Goal: Information Seeking & Learning: Check status

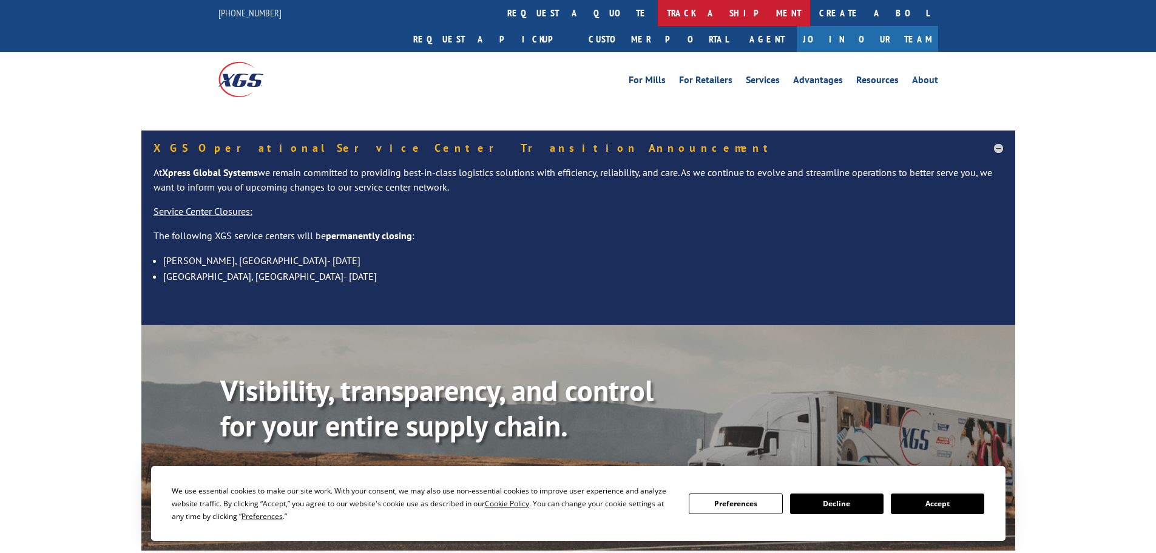
click at [658, 10] on link "track a shipment" at bounding box center [734, 13] width 152 height 26
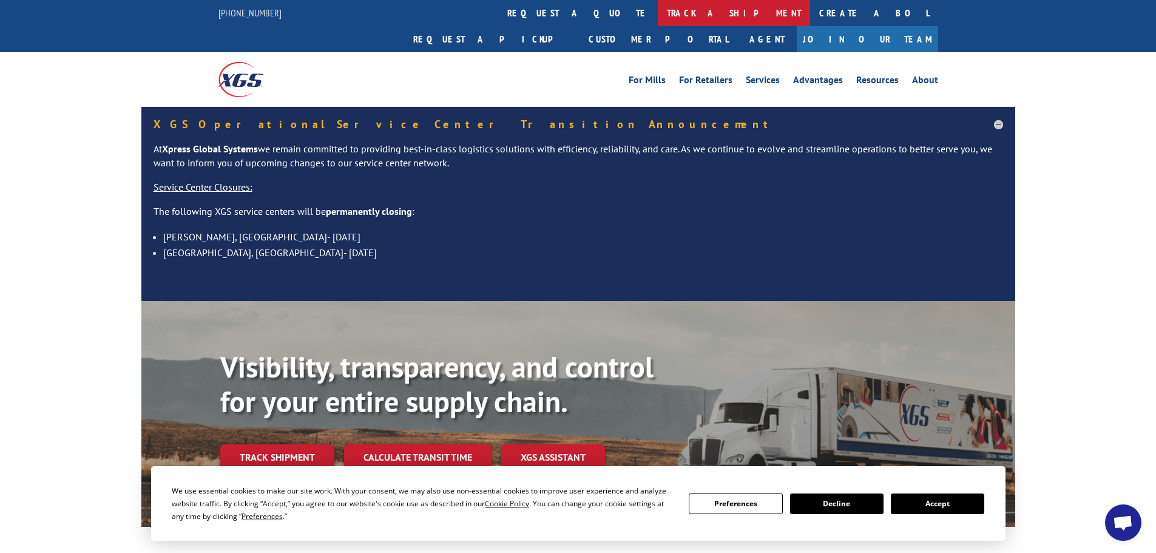
click at [658, 13] on link "track a shipment" at bounding box center [734, 13] width 152 height 26
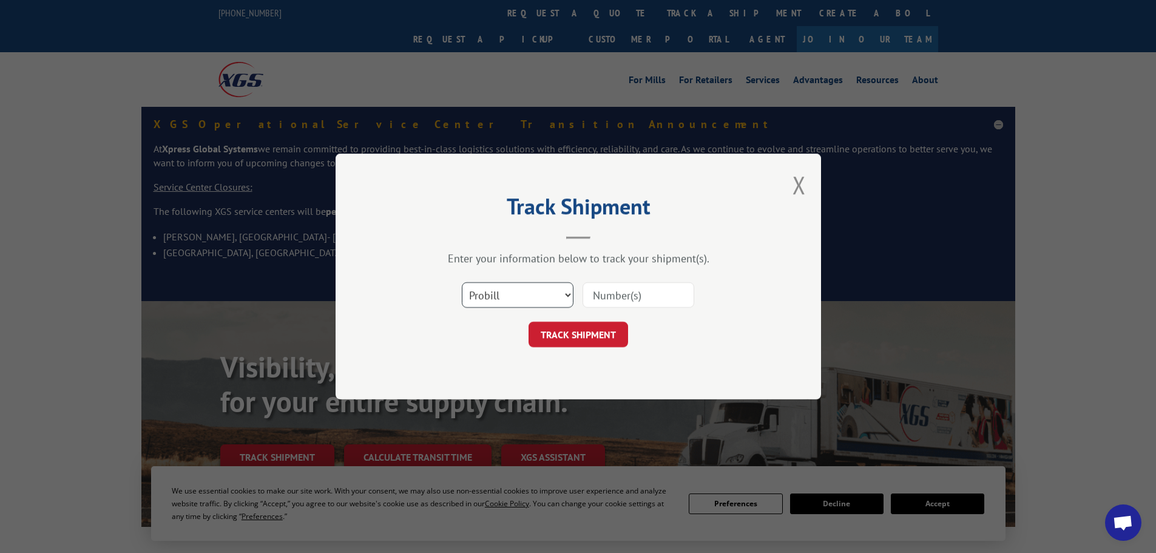
click at [510, 294] on select "Select category... Probill BOL PO" at bounding box center [518, 294] width 112 height 25
select select "bol"
click at [462, 282] on select "Select category... Probill BOL PO" at bounding box center [518, 294] width 112 height 25
click at [599, 302] on input at bounding box center [638, 294] width 112 height 25
type input "1698527420"
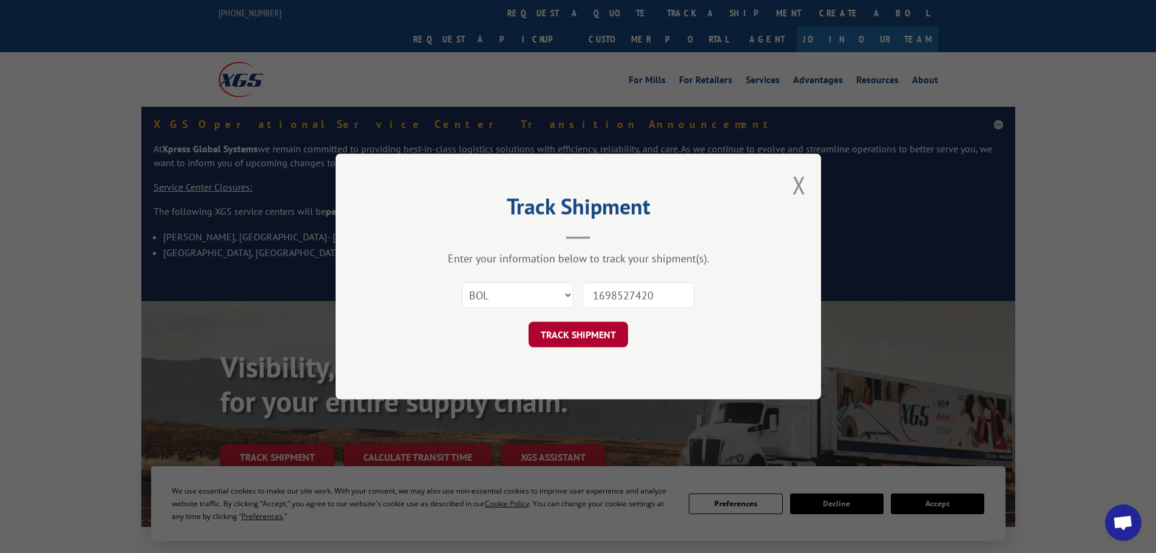
click at [584, 339] on button "TRACK SHIPMENT" at bounding box center [578, 334] width 100 height 25
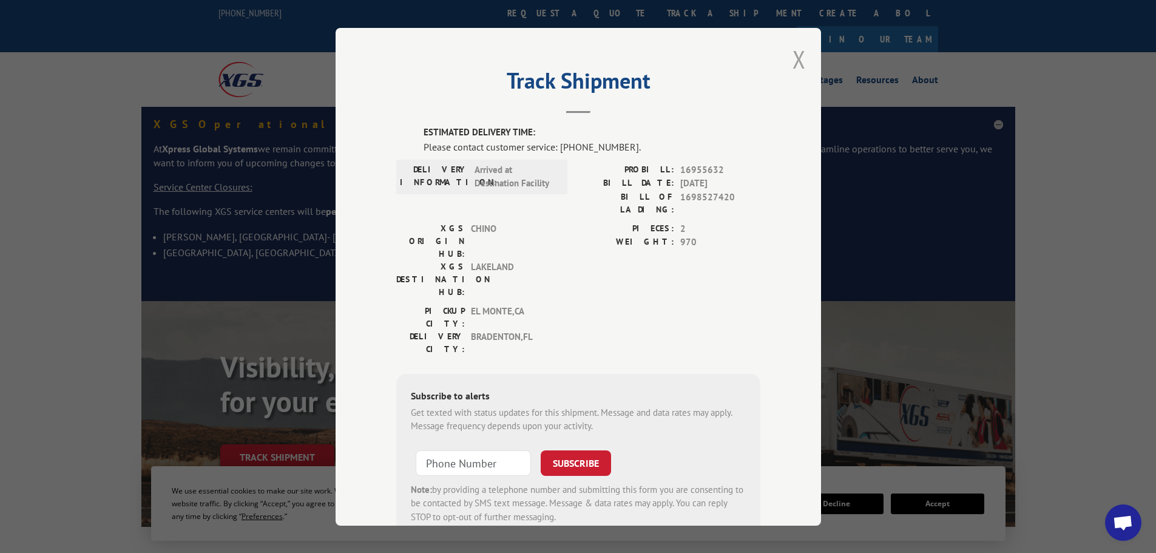
click at [798, 64] on button "Close modal" at bounding box center [798, 59] width 13 height 32
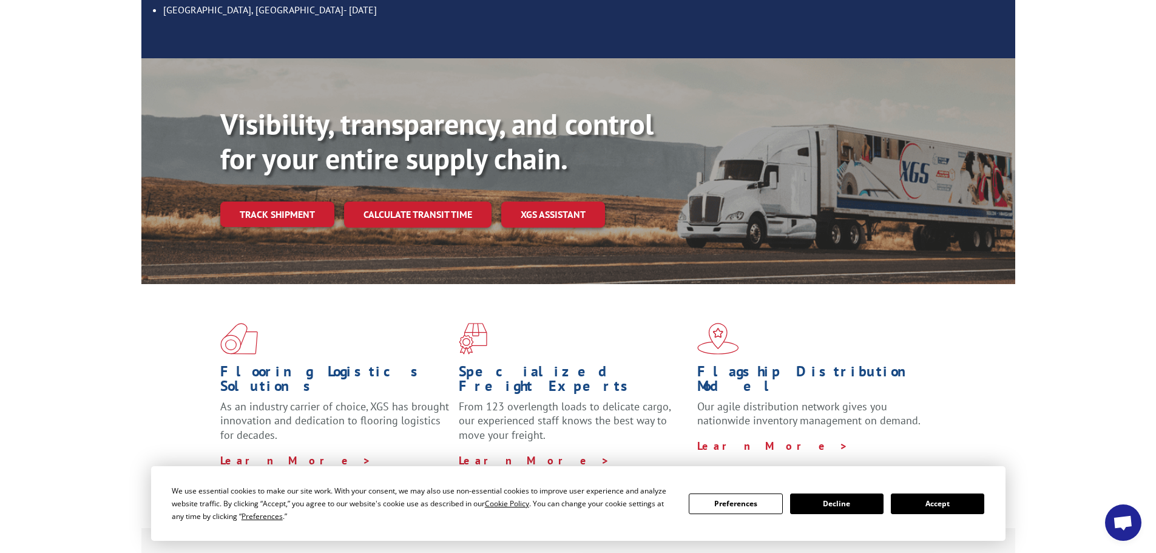
scroll to position [546, 0]
